Goal: Find specific page/section: Find specific page/section

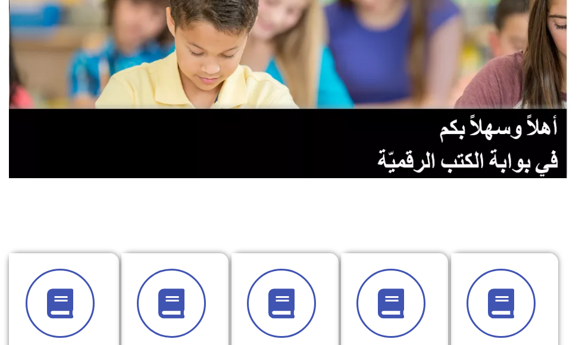
scroll to position [298, 0]
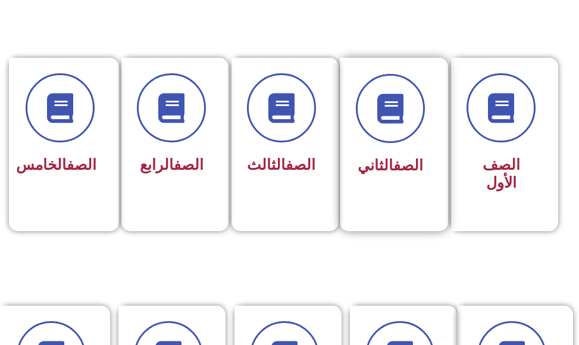
click at [406, 199] on div "الصف الثاني" at bounding box center [390, 136] width 101 height 157
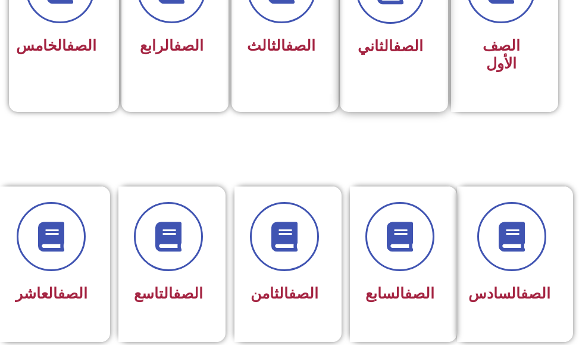
scroll to position [357, 0]
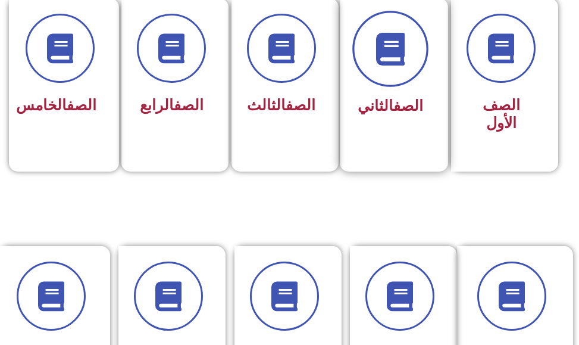
click at [400, 65] on icon at bounding box center [390, 48] width 33 height 33
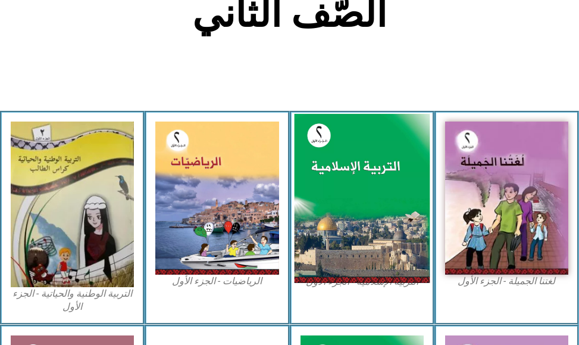
scroll to position [295, 0]
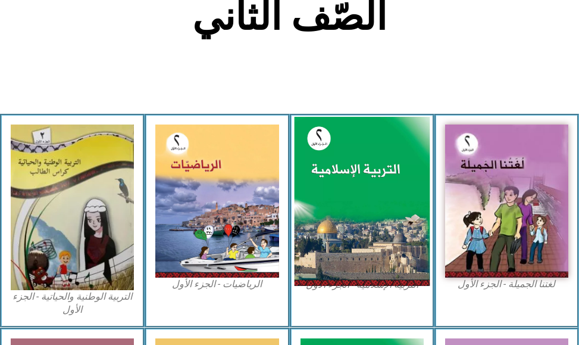
click at [375, 202] on img at bounding box center [362, 201] width 136 height 169
click at [373, 196] on img at bounding box center [362, 201] width 136 height 169
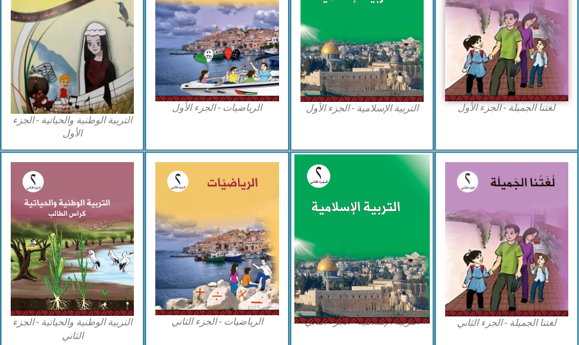
scroll to position [473, 0]
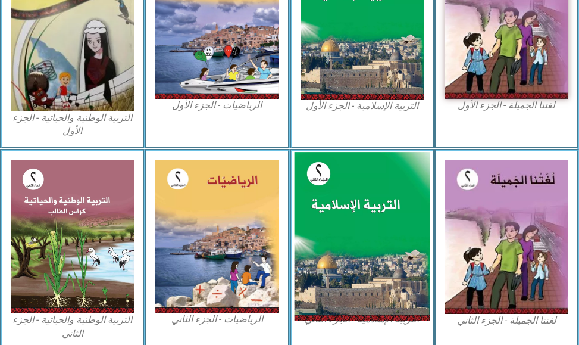
click at [369, 220] on img at bounding box center [362, 236] width 136 height 169
click at [365, 220] on img at bounding box center [362, 236] width 136 height 169
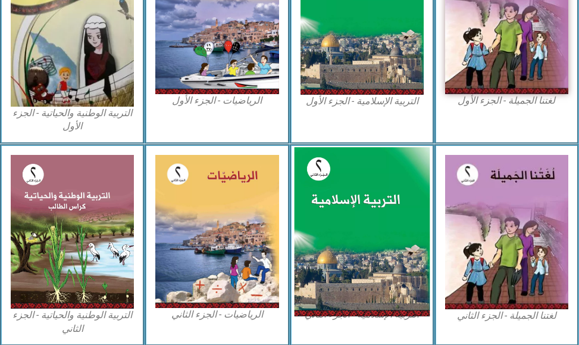
scroll to position [479, 0]
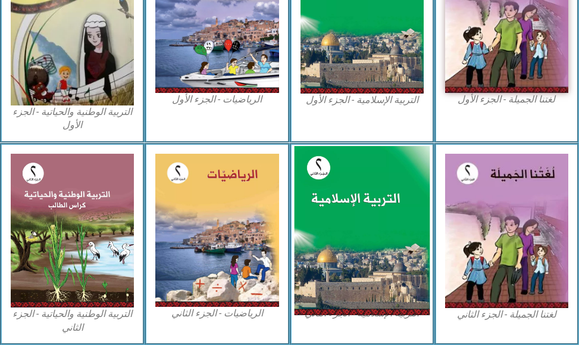
drag, startPoint x: 401, startPoint y: 188, endPoint x: 379, endPoint y: 204, distance: 27.3
click at [402, 189] on img at bounding box center [362, 230] width 136 height 169
click at [348, 208] on img at bounding box center [362, 230] width 136 height 169
drag, startPoint x: 370, startPoint y: 207, endPoint x: 349, endPoint y: 211, distance: 20.8
click at [369, 208] on img at bounding box center [362, 230] width 136 height 169
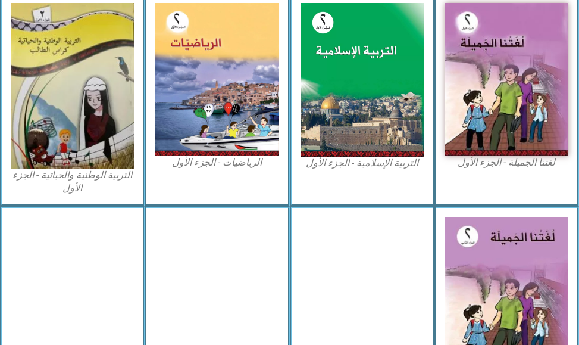
scroll to position [417, 0]
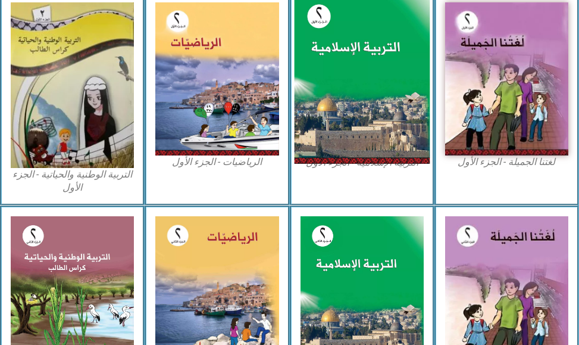
click at [356, 71] on img at bounding box center [362, 79] width 136 height 169
drag, startPoint x: 356, startPoint y: 71, endPoint x: 341, endPoint y: 115, distance: 47.1
click at [342, 113] on img at bounding box center [362, 79] width 136 height 169
click at [341, 114] on img at bounding box center [362, 79] width 136 height 169
click at [342, 111] on img at bounding box center [362, 79] width 136 height 169
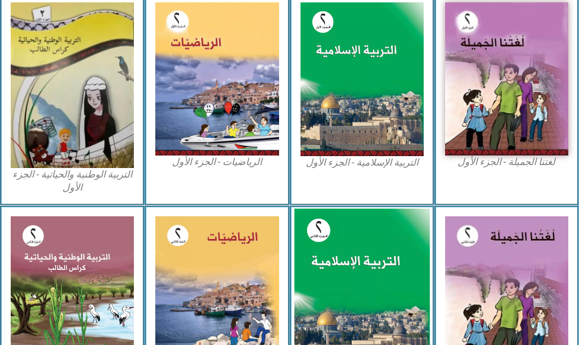
click at [341, 276] on img at bounding box center [362, 292] width 136 height 169
click at [333, 276] on img at bounding box center [362, 292] width 136 height 169
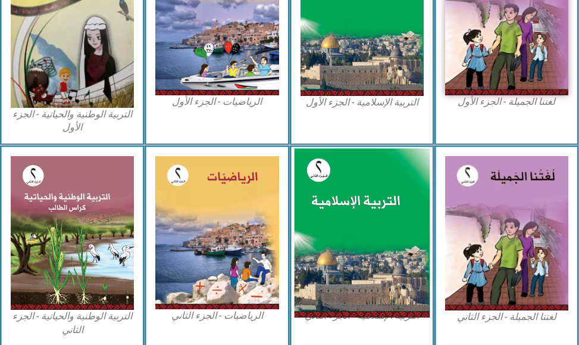
scroll to position [479, 0]
